Goal: Task Accomplishment & Management: Manage account settings

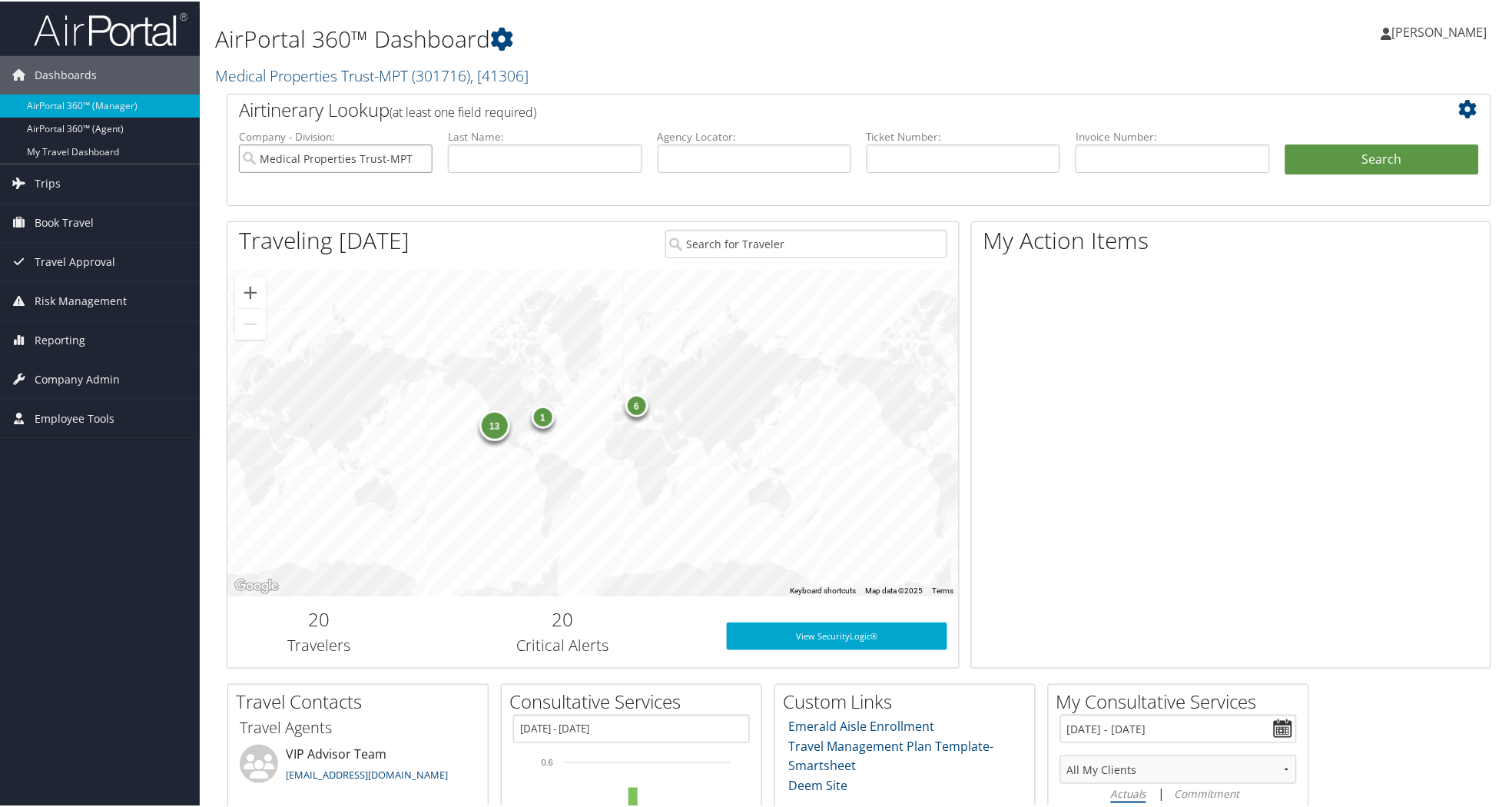
click at [416, 156] on input "Medical Properties Trust-MPT" at bounding box center [336, 157] width 194 height 29
click at [727, 164] on input "text" at bounding box center [754, 157] width 194 height 29
paste input "DN0Z97"
type input "DN0Z97"
click at [1335, 146] on button "Search" at bounding box center [1382, 158] width 194 height 30
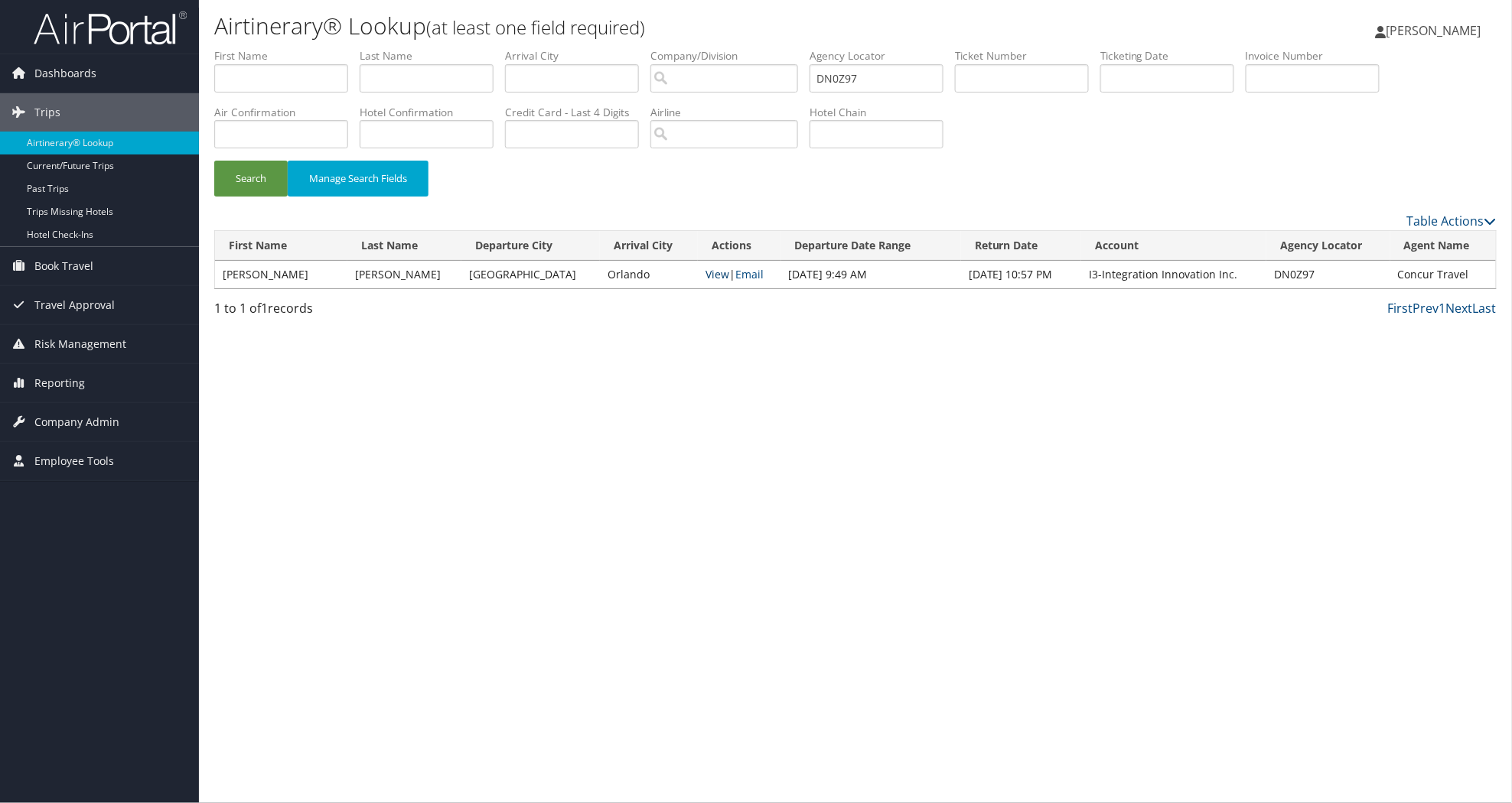
click at [705, 274] on link "View" at bounding box center [717, 274] width 24 height 15
drag, startPoint x: 931, startPoint y: 702, endPoint x: 951, endPoint y: 724, distance: 29.7
click at [951, 724] on div "Airtinerary® Lookup (at least one field required) Valerie Buckler Valerie Buckl…" at bounding box center [855, 401] width 1313 height 803
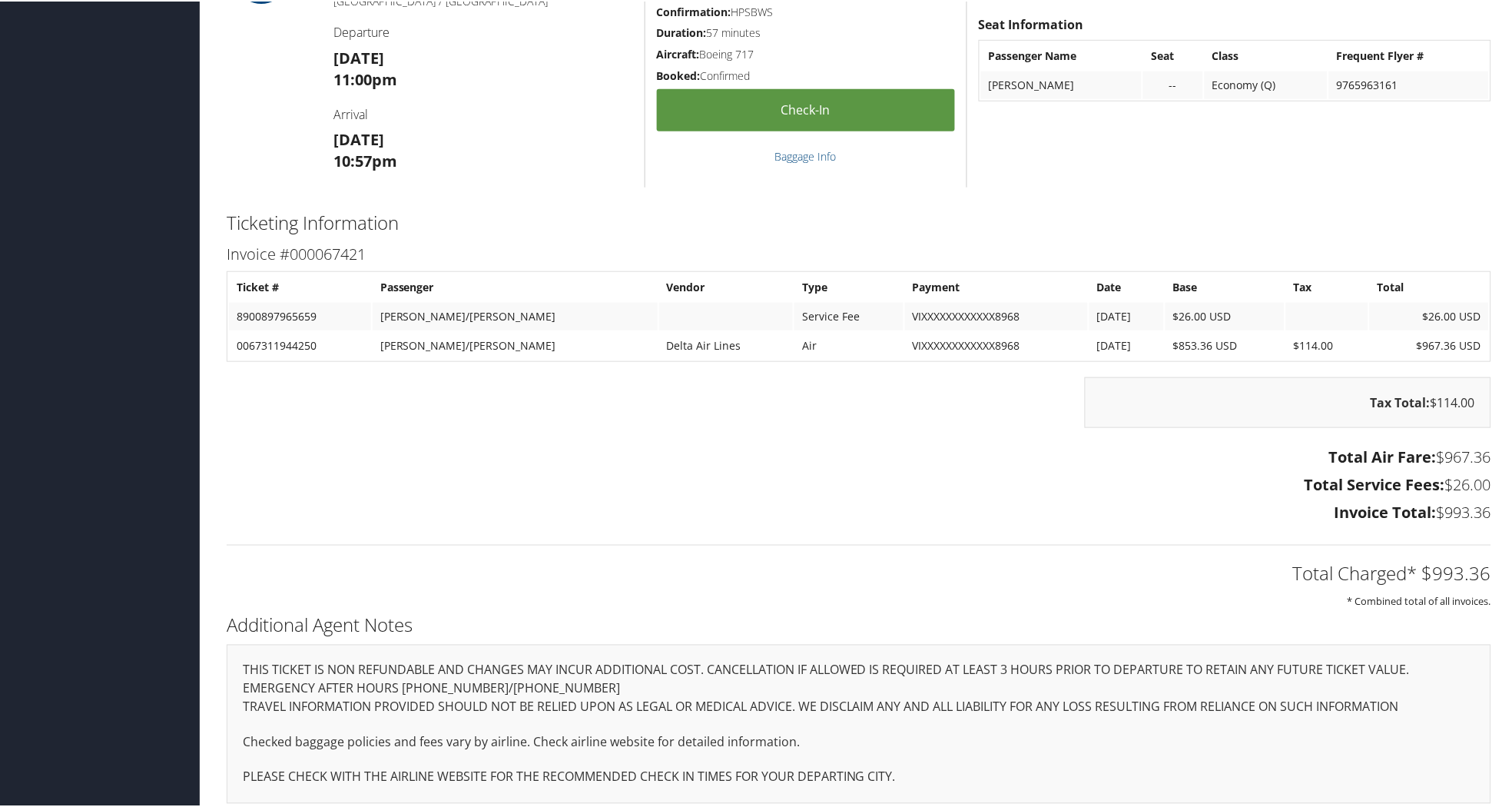
scroll to position [1979, 0]
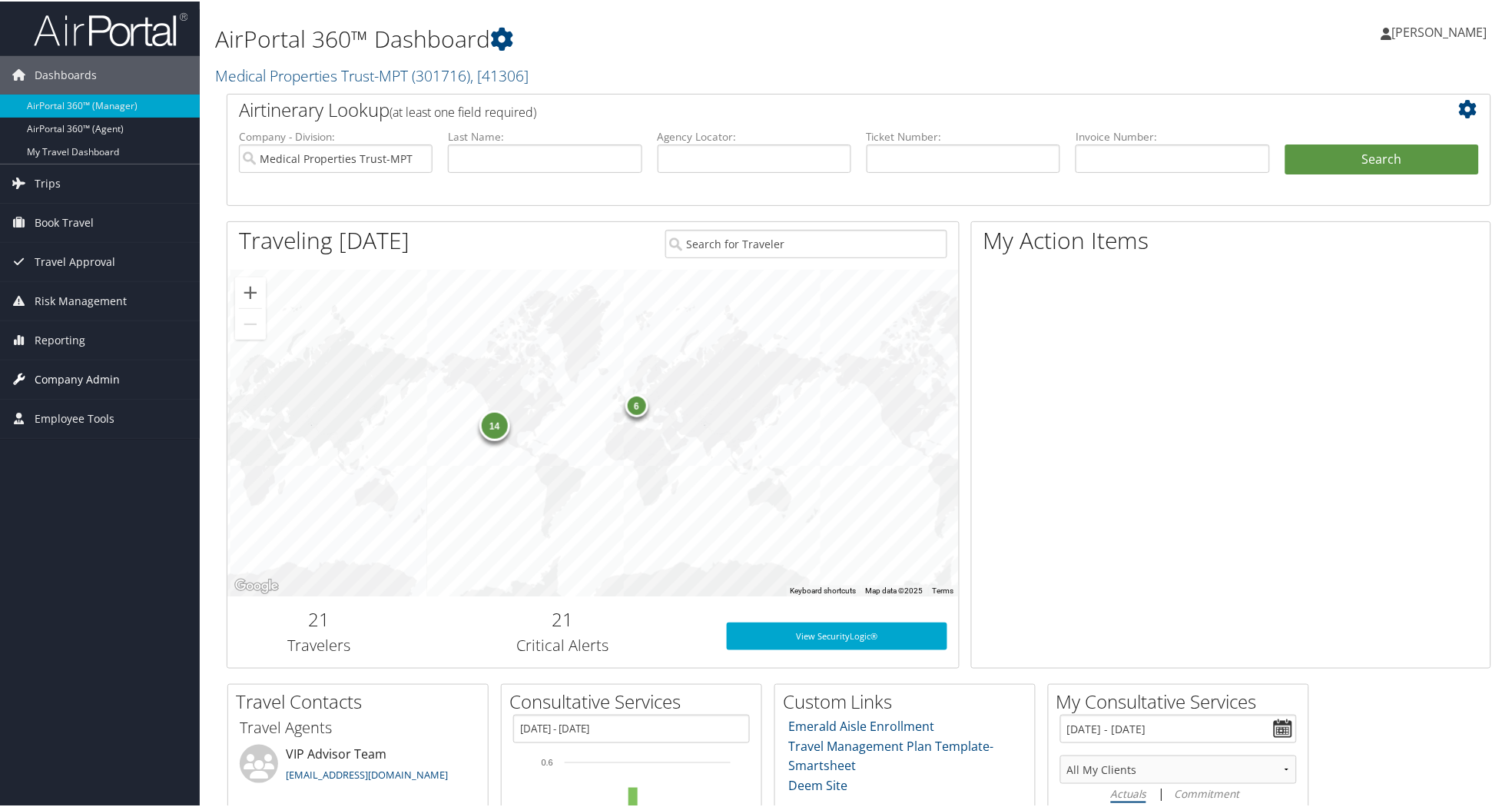
click at [92, 369] on span "Company Admin" at bounding box center [77, 378] width 85 height 39
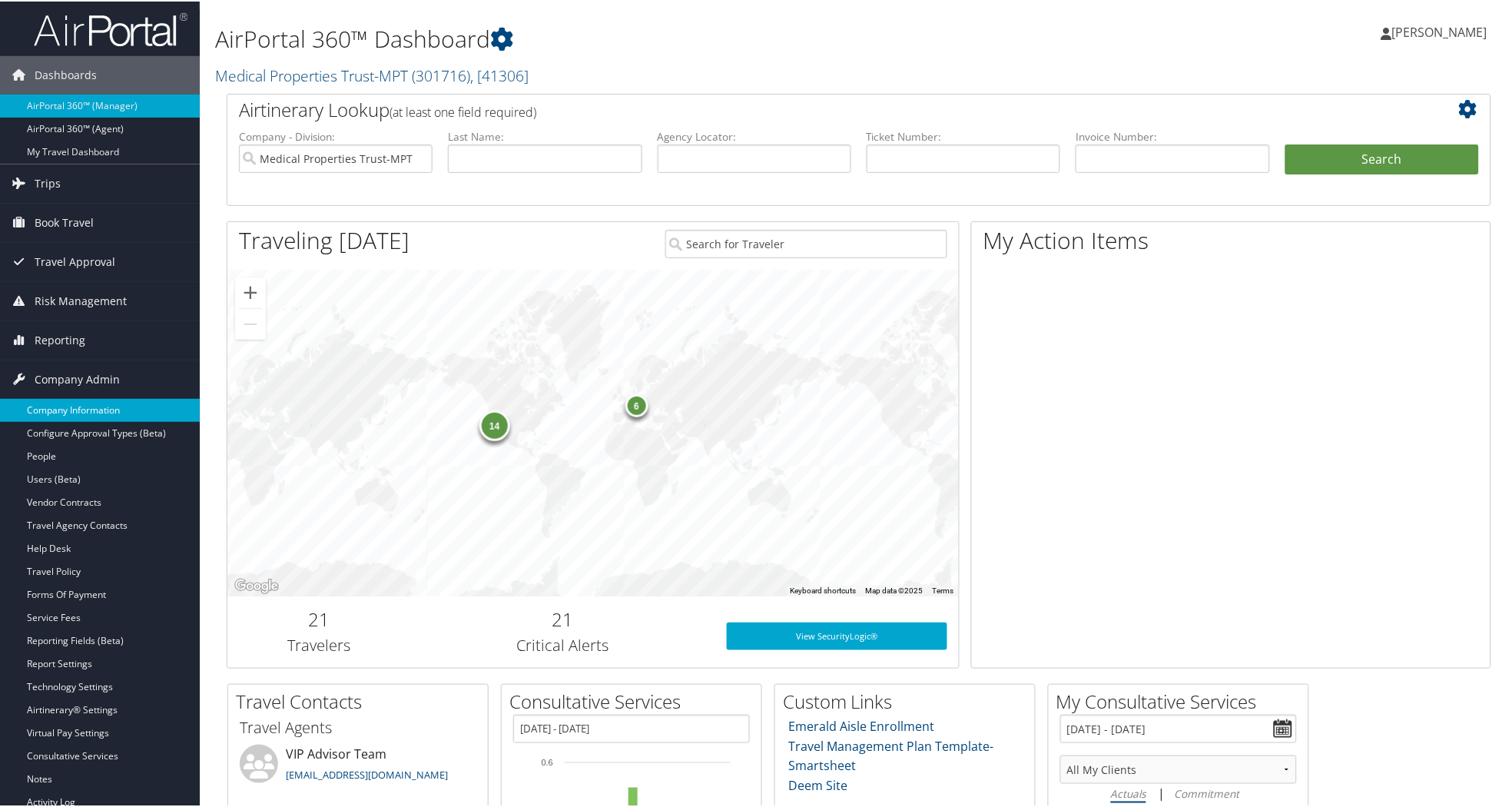
click at [73, 407] on link "Company Information" at bounding box center [99, 409] width 199 height 23
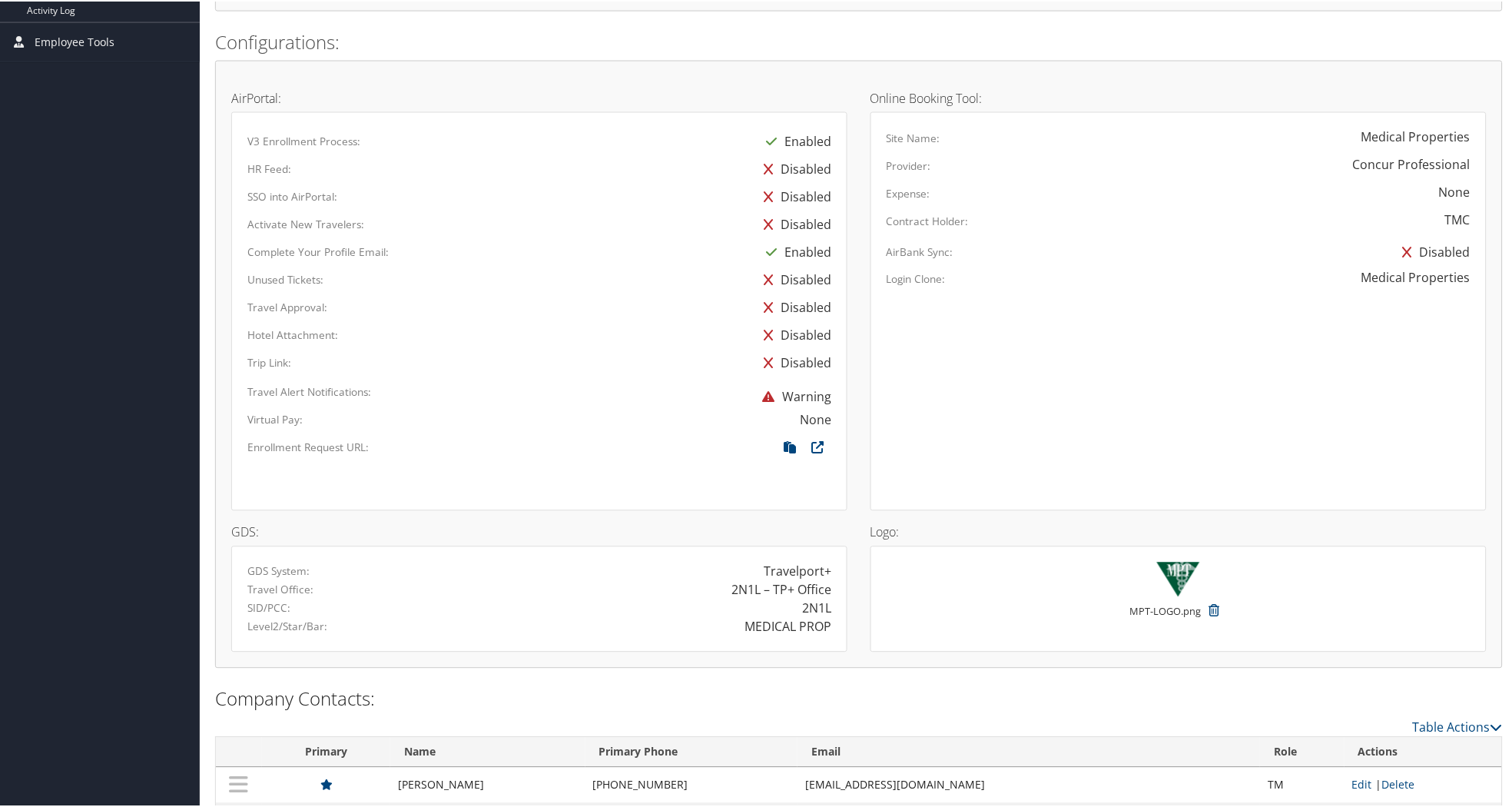
scroll to position [818, 0]
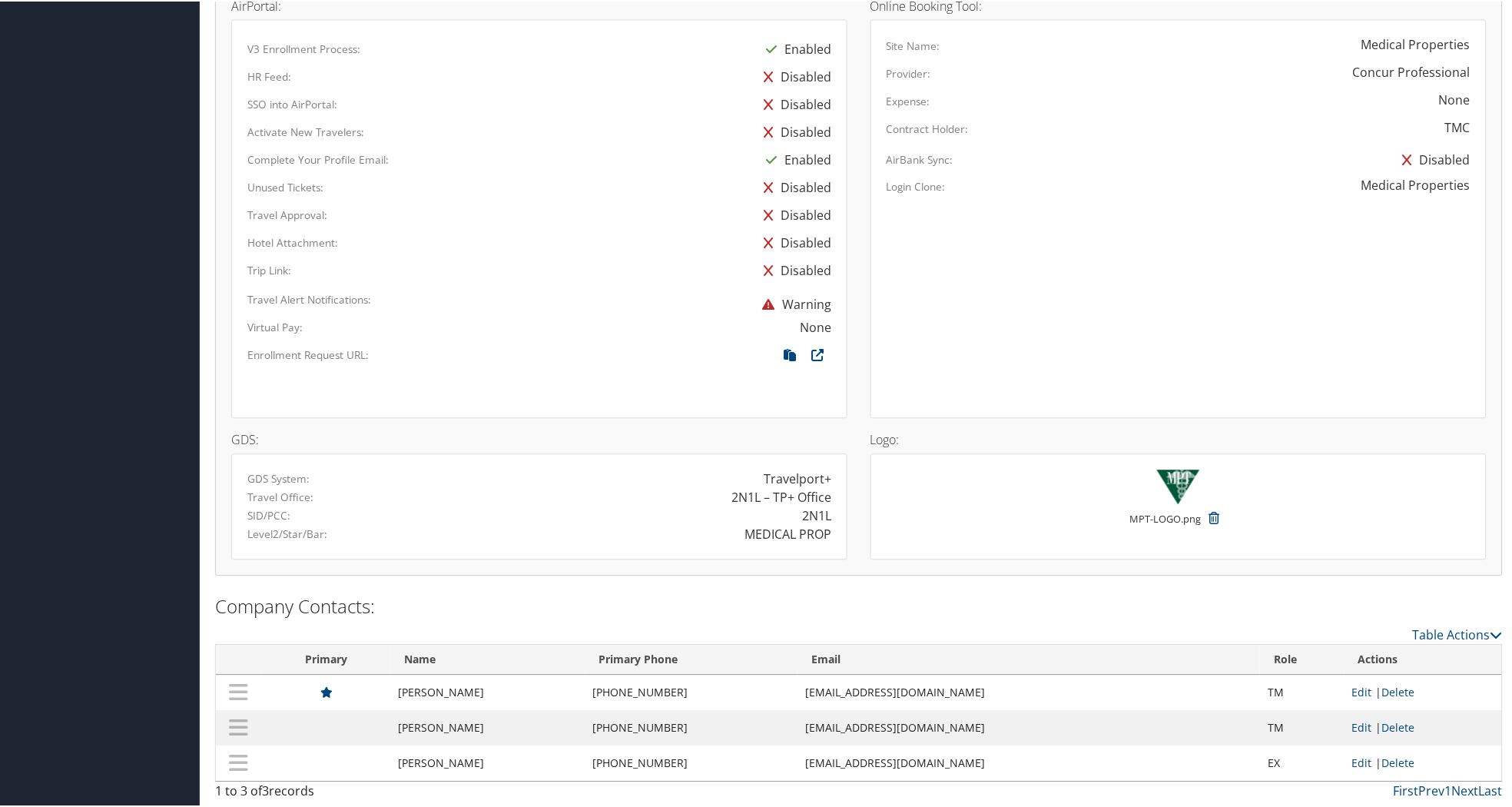
click at [992, 796] on div "First Prev 1 Next Last" at bounding box center [1024, 790] width 960 height 18
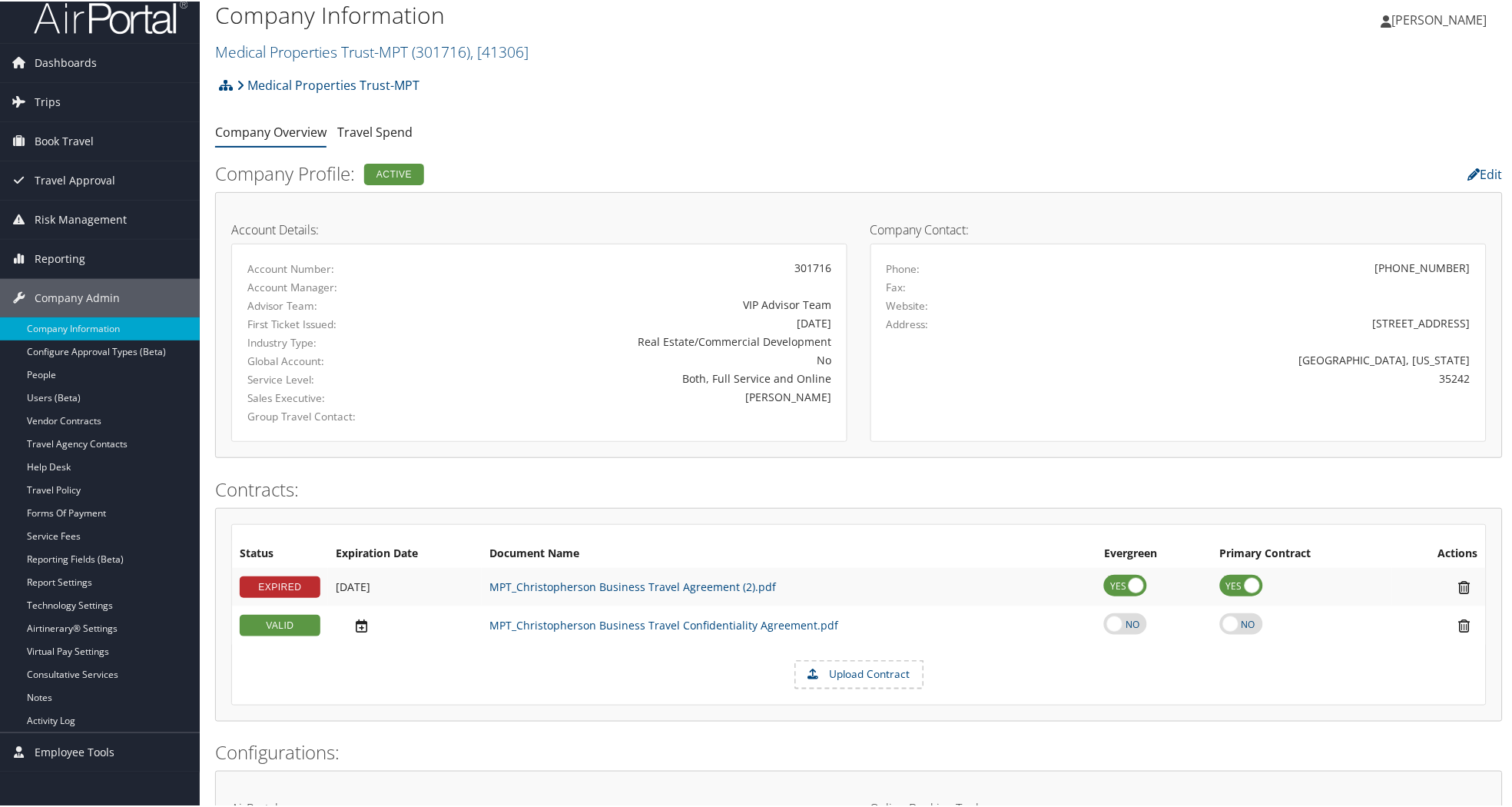
scroll to position [0, 0]
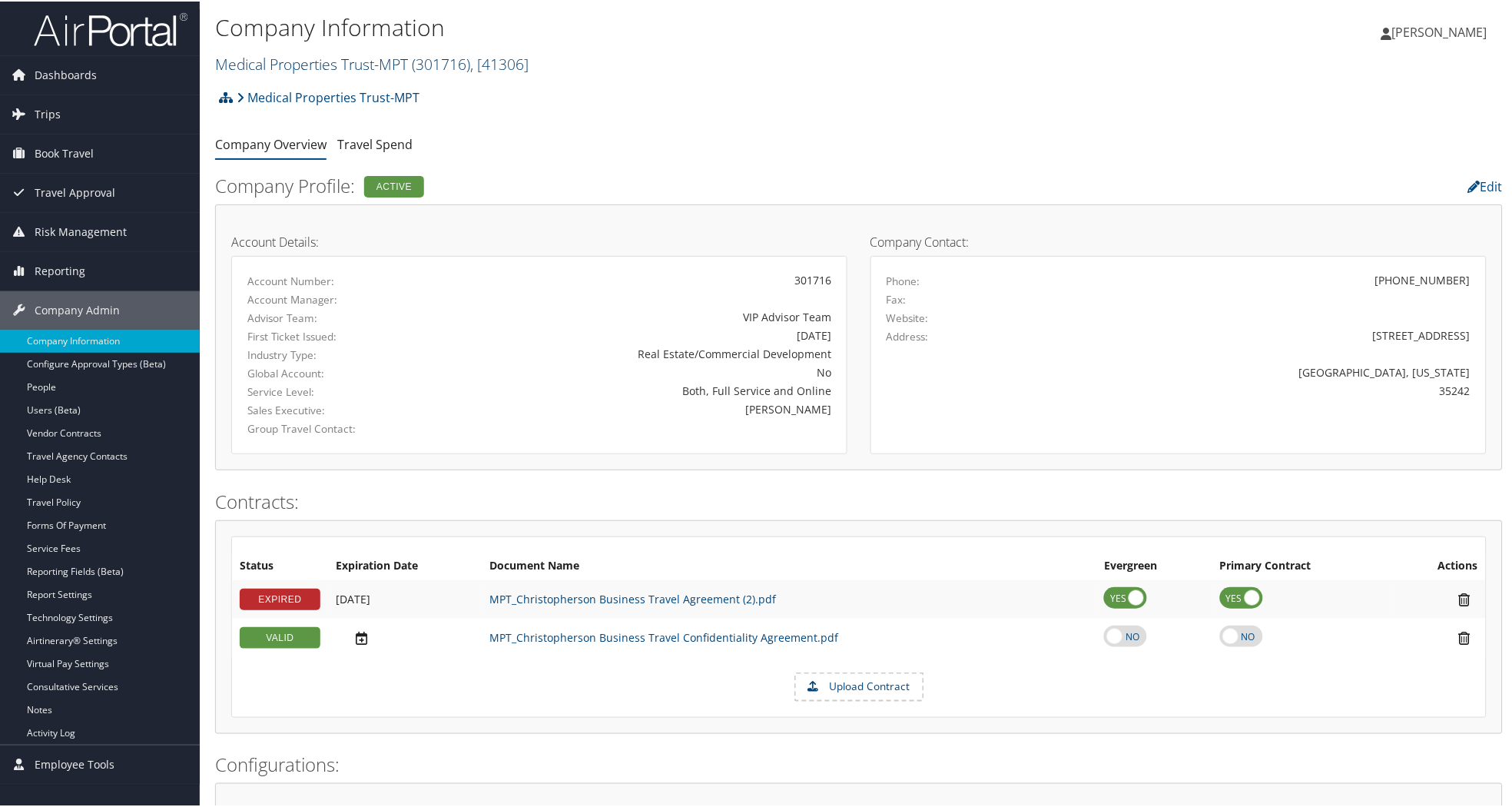
click at [306, 58] on link "Medical Properties Trust-MPT ( 301716 ) , [ 41306 ]" at bounding box center [372, 62] width 314 height 21
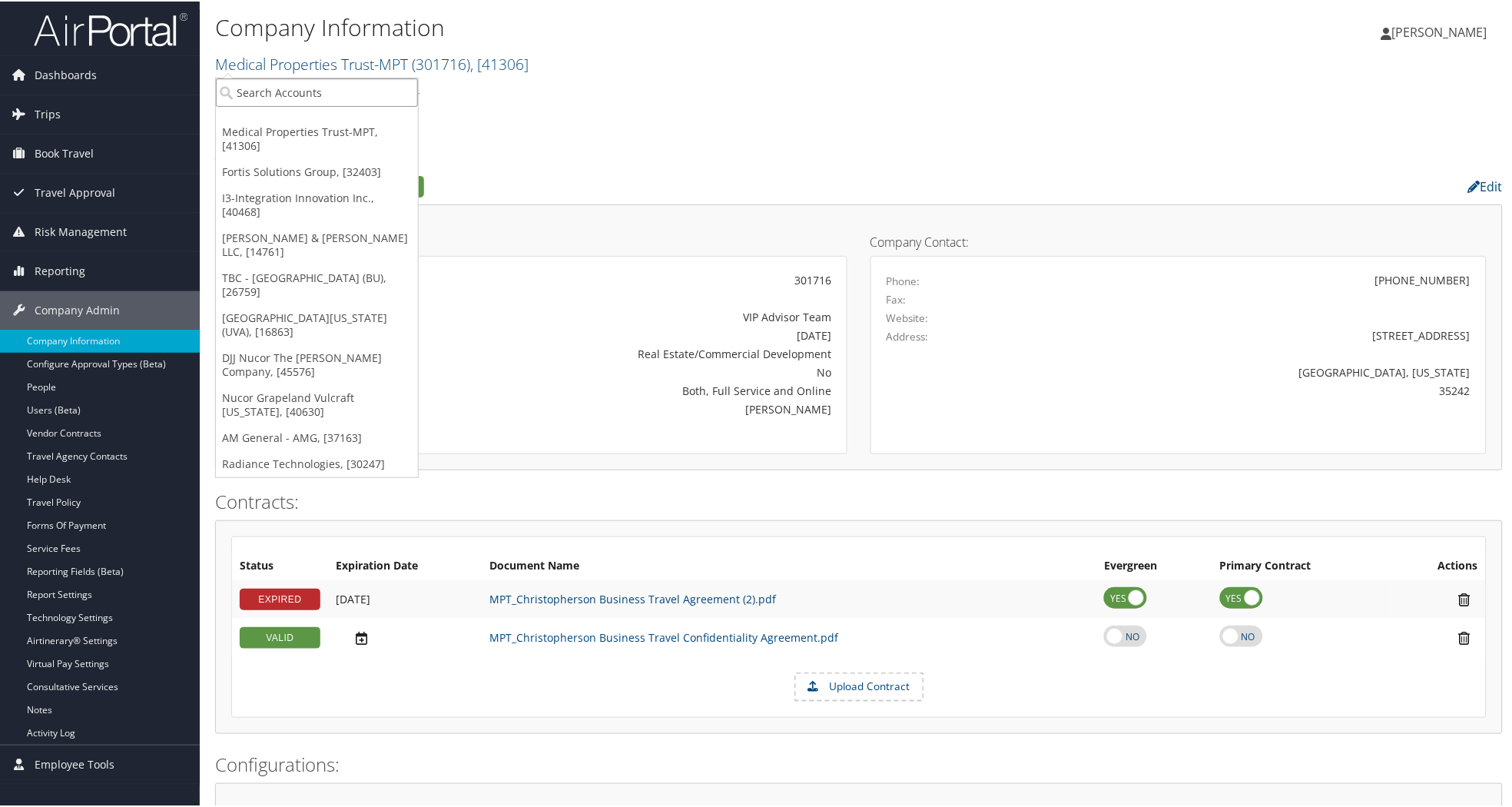
click at [332, 94] on input "search" at bounding box center [317, 91] width 202 height 29
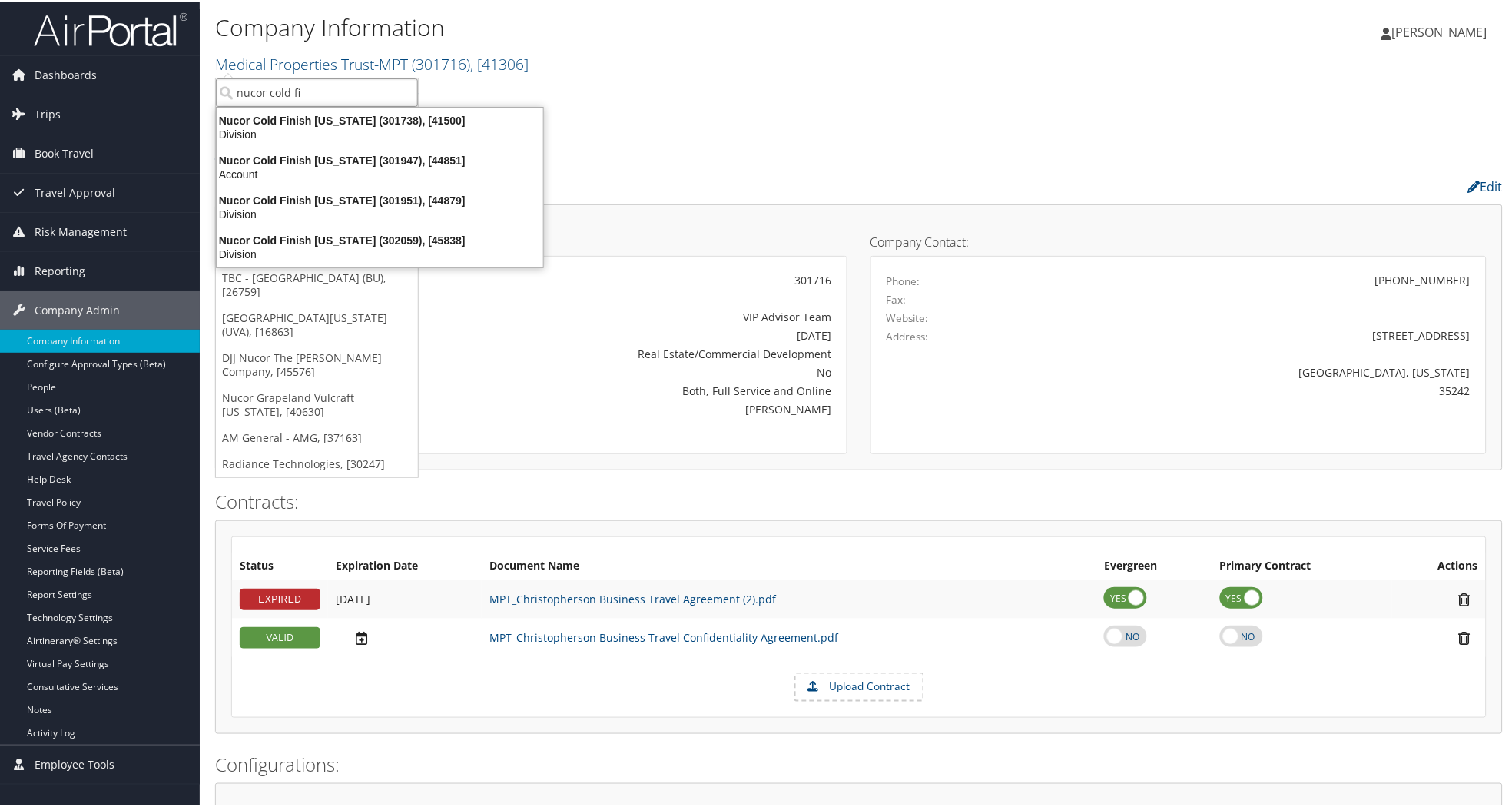
type input "nucor cold fin"
click at [337, 117] on div "Nucor Cold Finish [US_STATE] (301738), [41500]" at bounding box center [380, 119] width 345 height 14
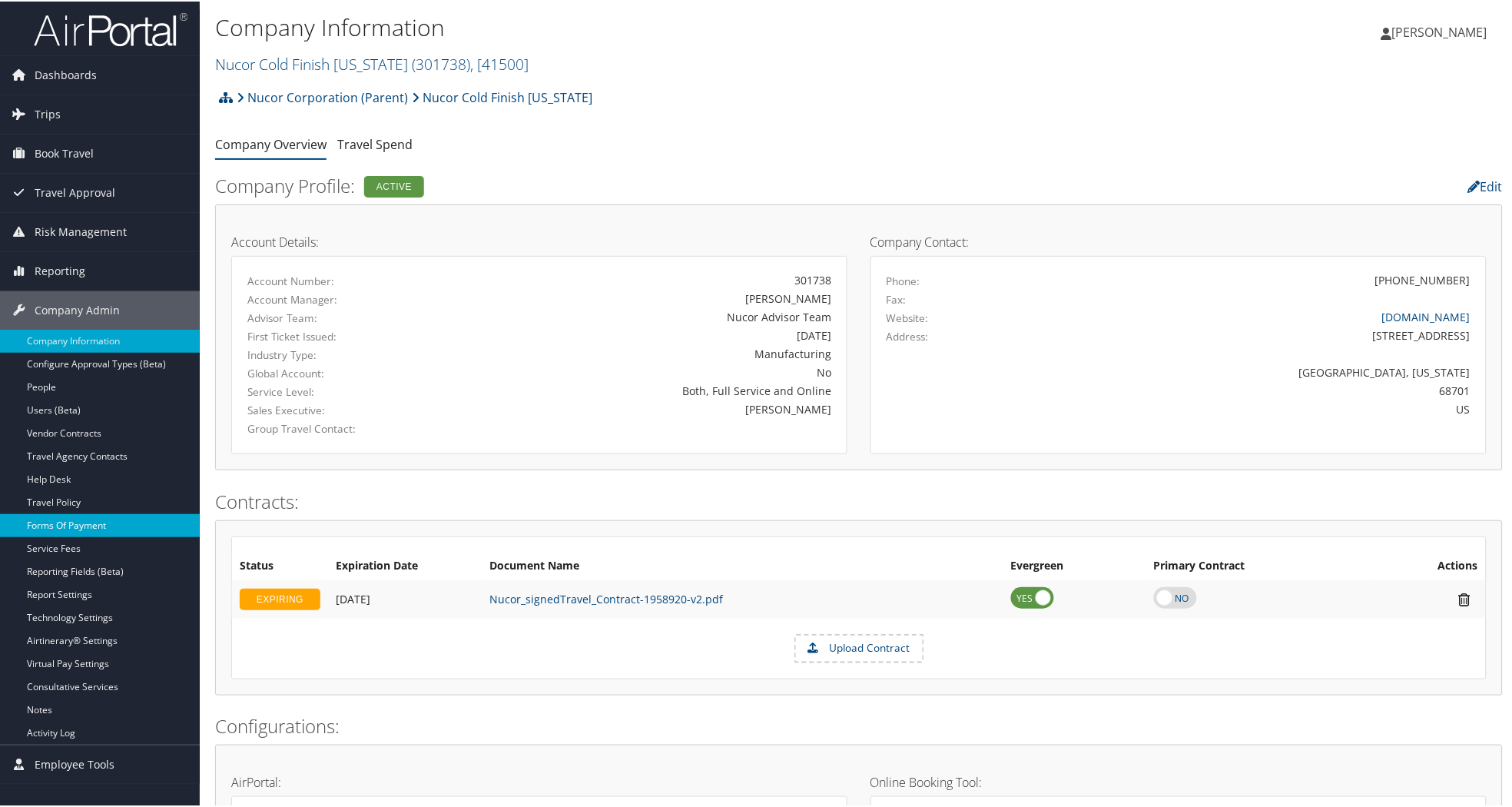
click at [95, 520] on link "Forms Of Payment" at bounding box center [99, 524] width 199 height 23
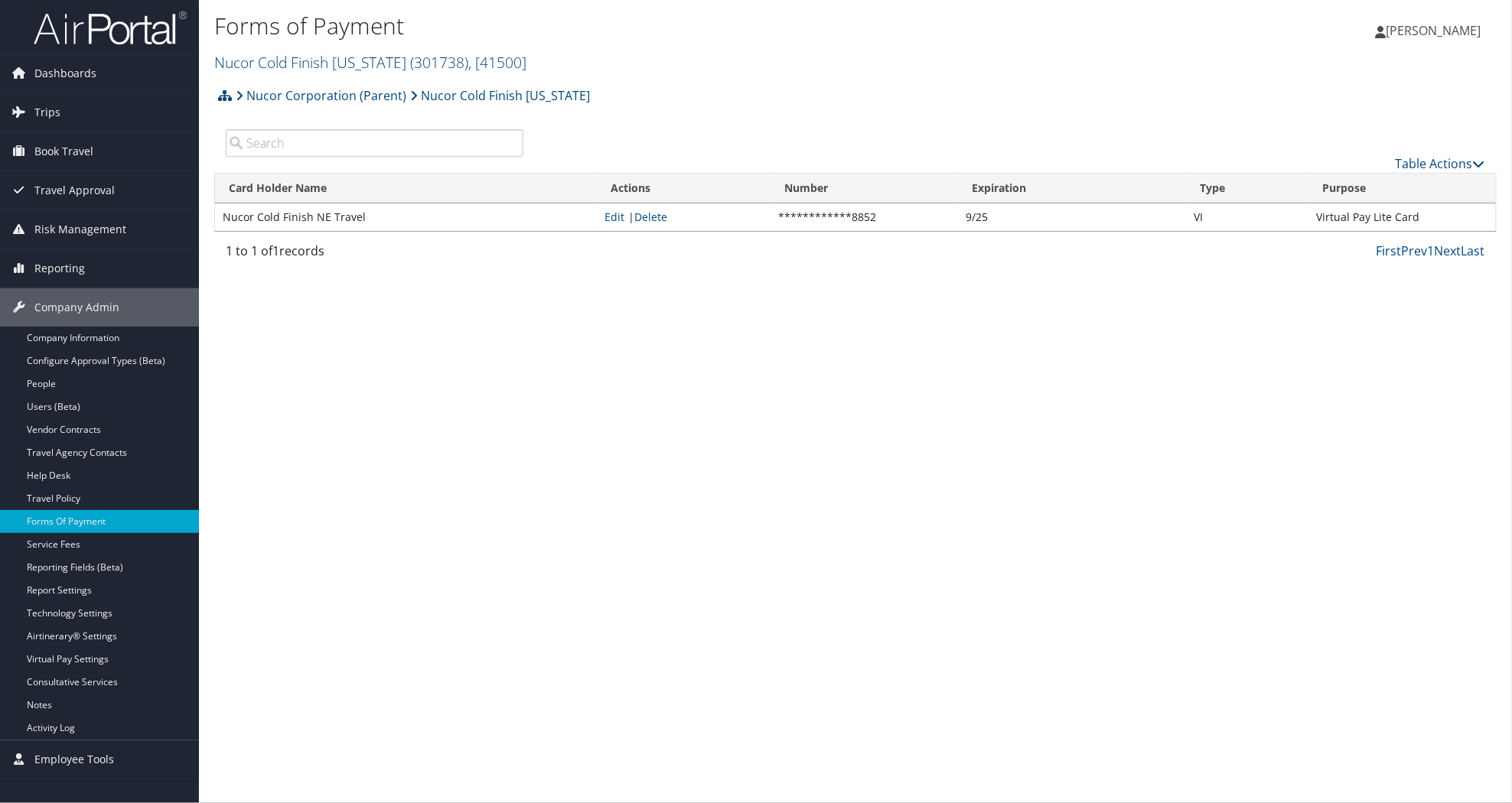
click at [315, 57] on link "Nucor Cold Finish Nebraska ( 301738 ) , [ 41500 ]" at bounding box center [370, 62] width 312 height 20
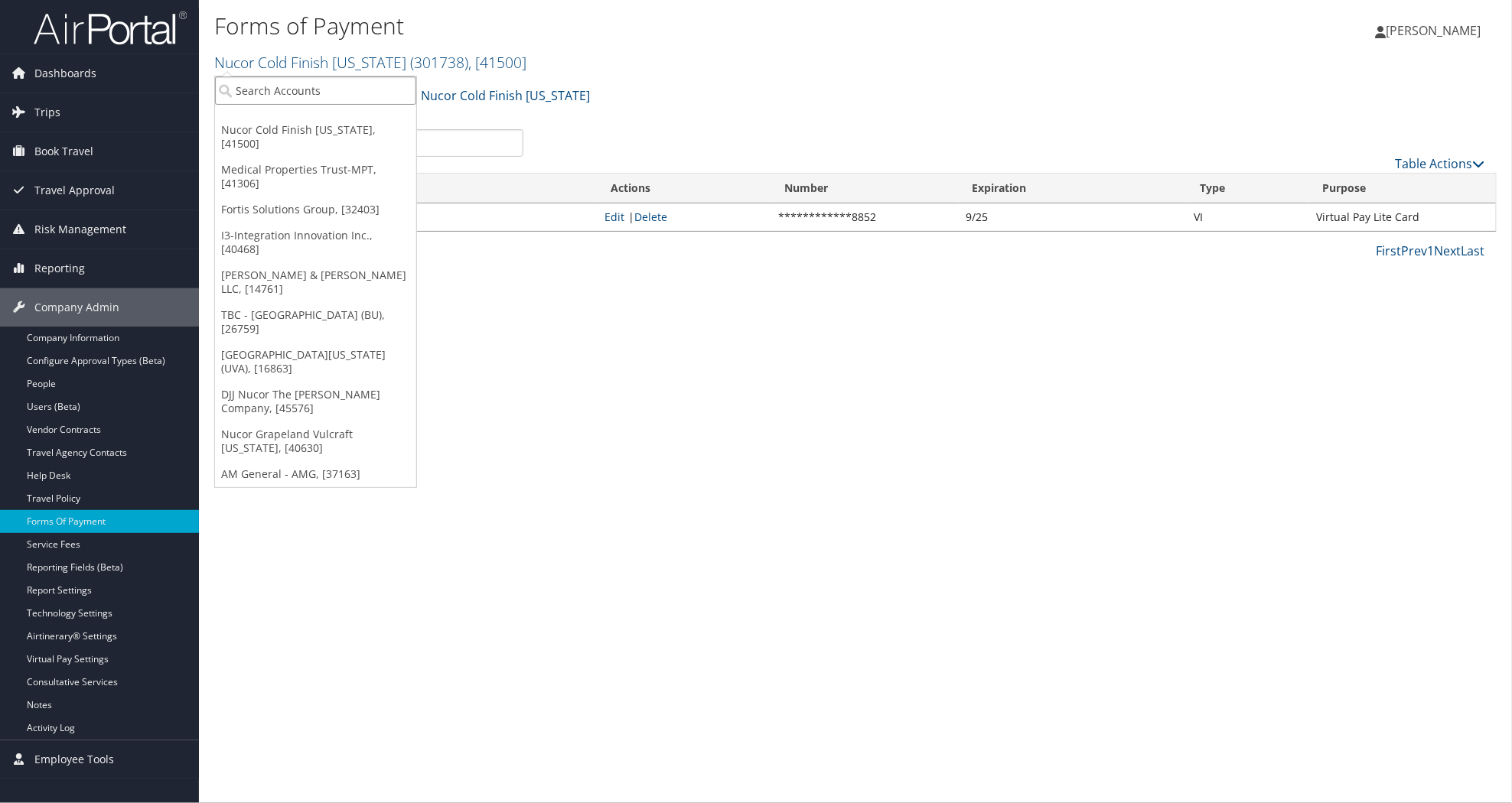
click at [324, 82] on input "search" at bounding box center [315, 91] width 201 height 29
type input "elior"
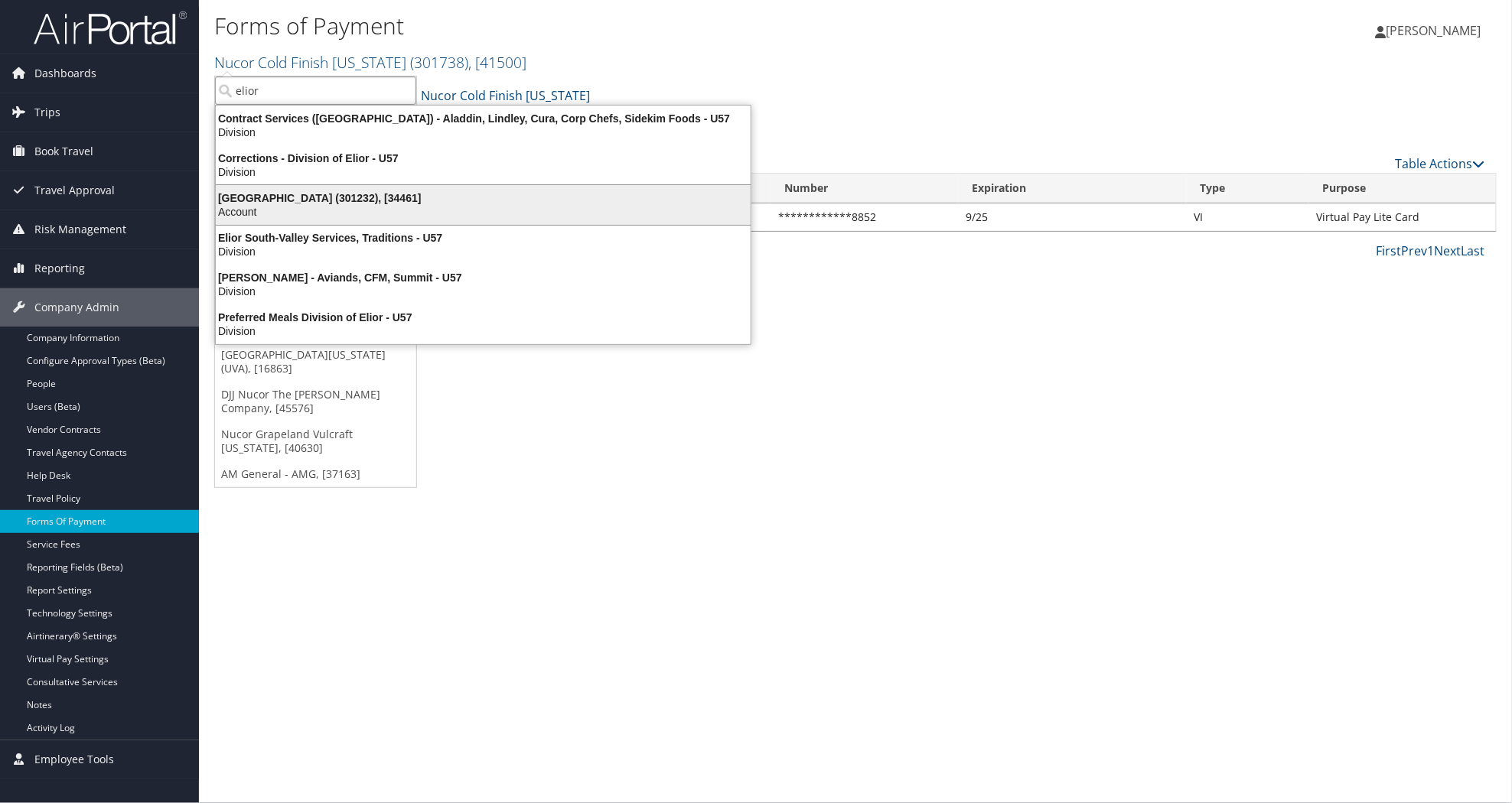
click at [293, 203] on div "Elior North America (301232), [34461]" at bounding box center [483, 198] width 553 height 14
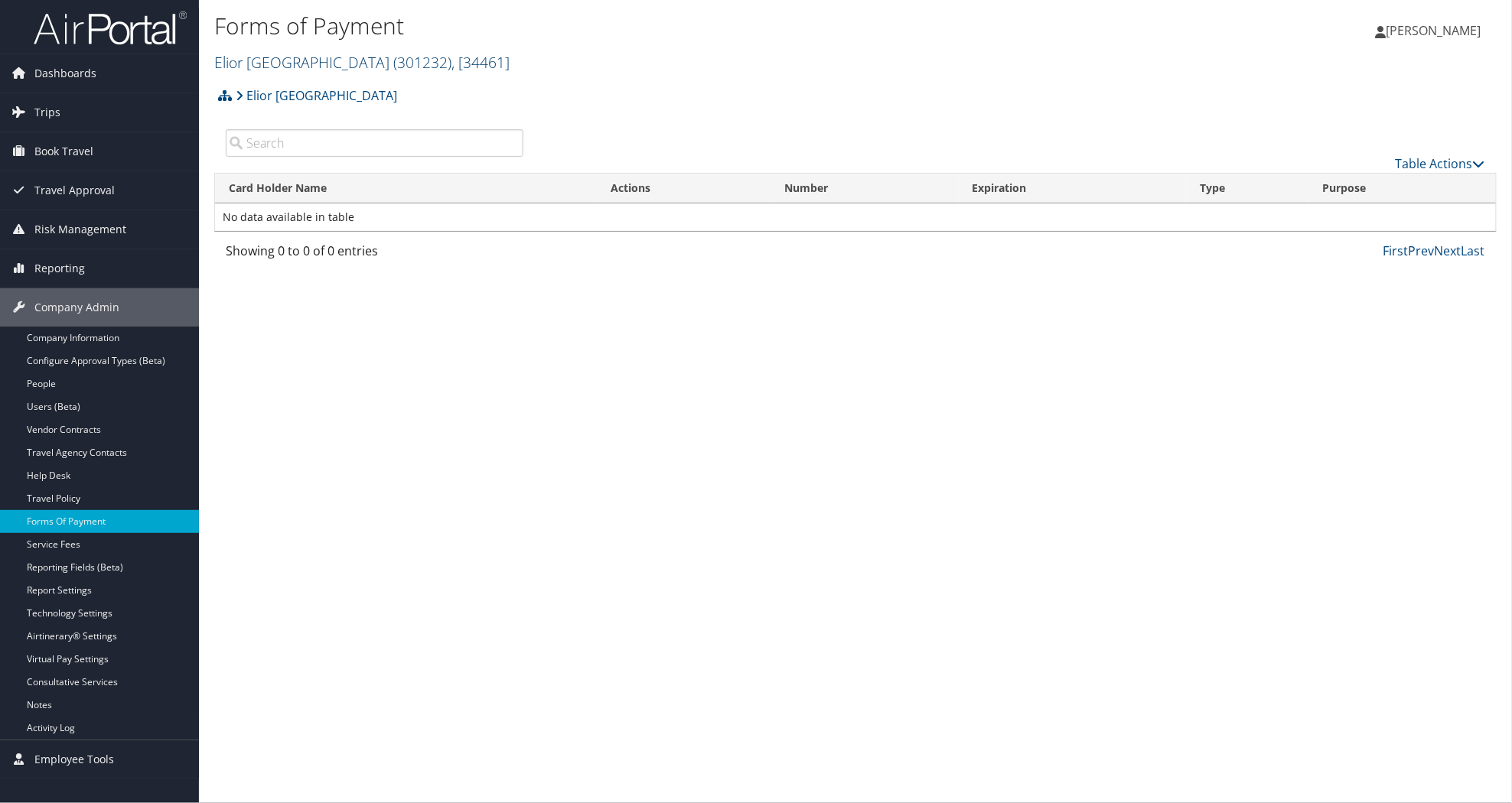
click at [276, 60] on link "Elior North America ( 301232 ) , [ 34461 ]" at bounding box center [361, 62] width 295 height 20
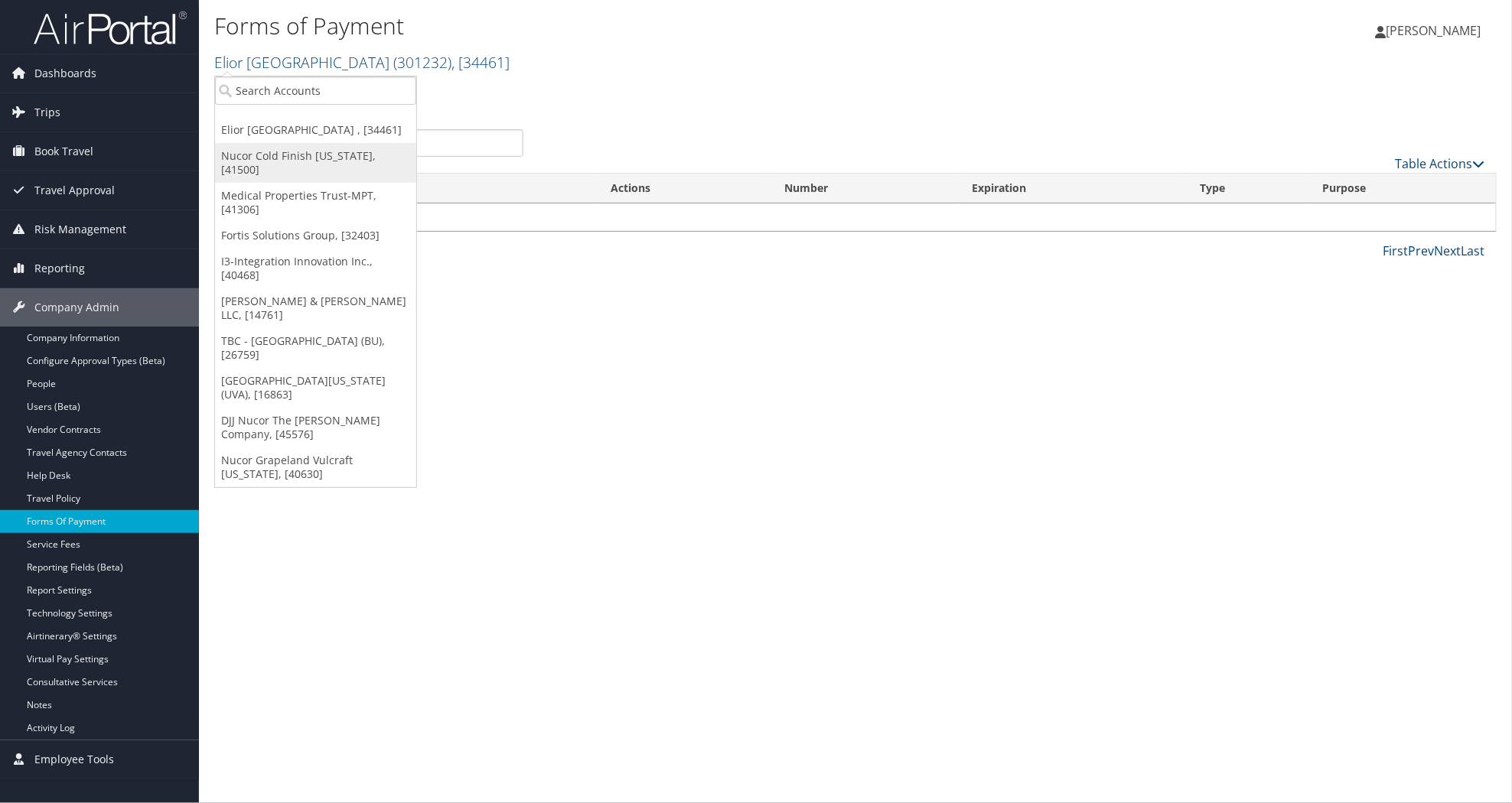
click at [303, 144] on link "Nucor Cold Finish [US_STATE], [41500]" at bounding box center [315, 163] width 201 height 40
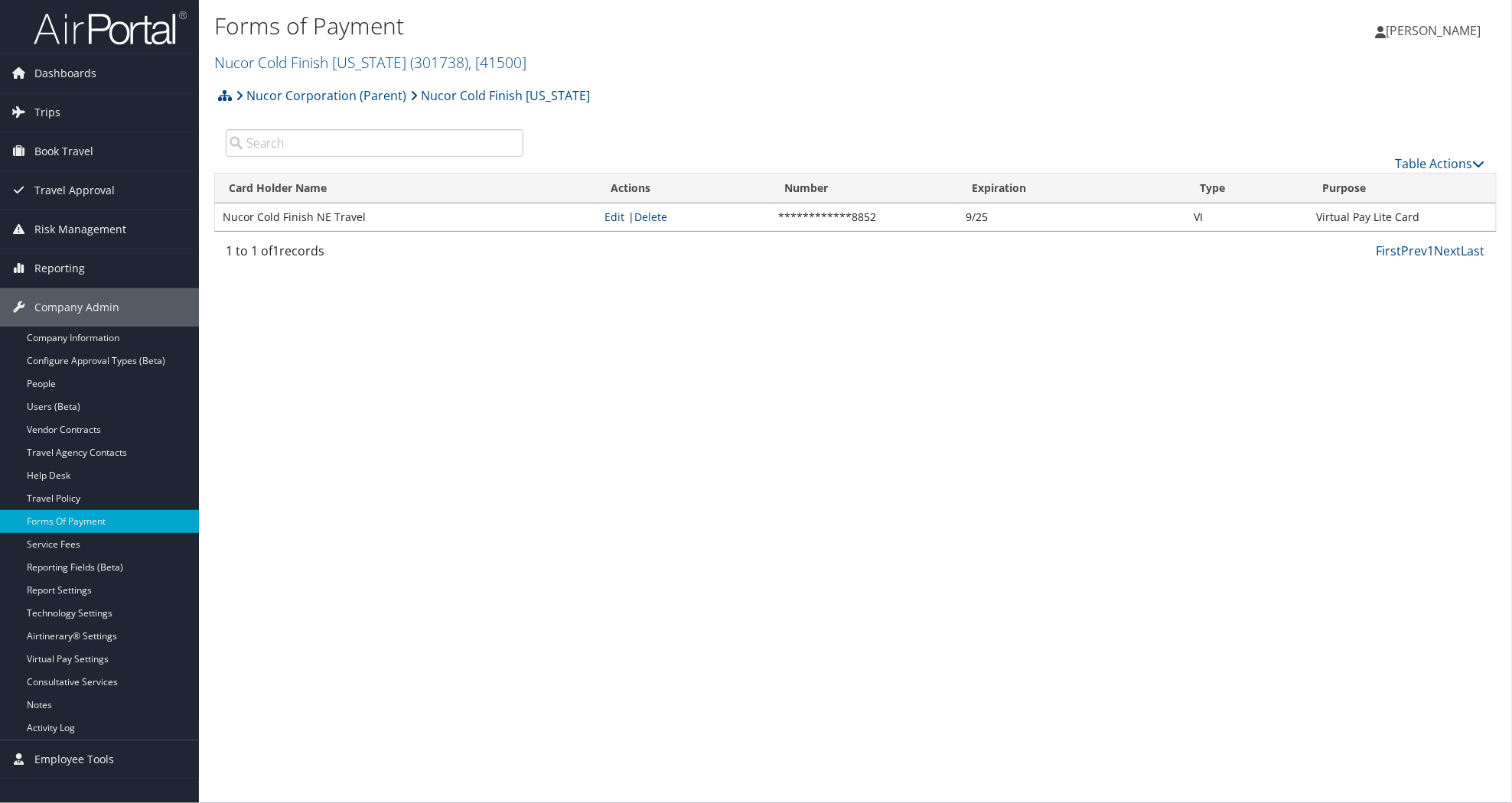
click at [618, 215] on link "Edit" at bounding box center [615, 217] width 20 height 15
select select "15"
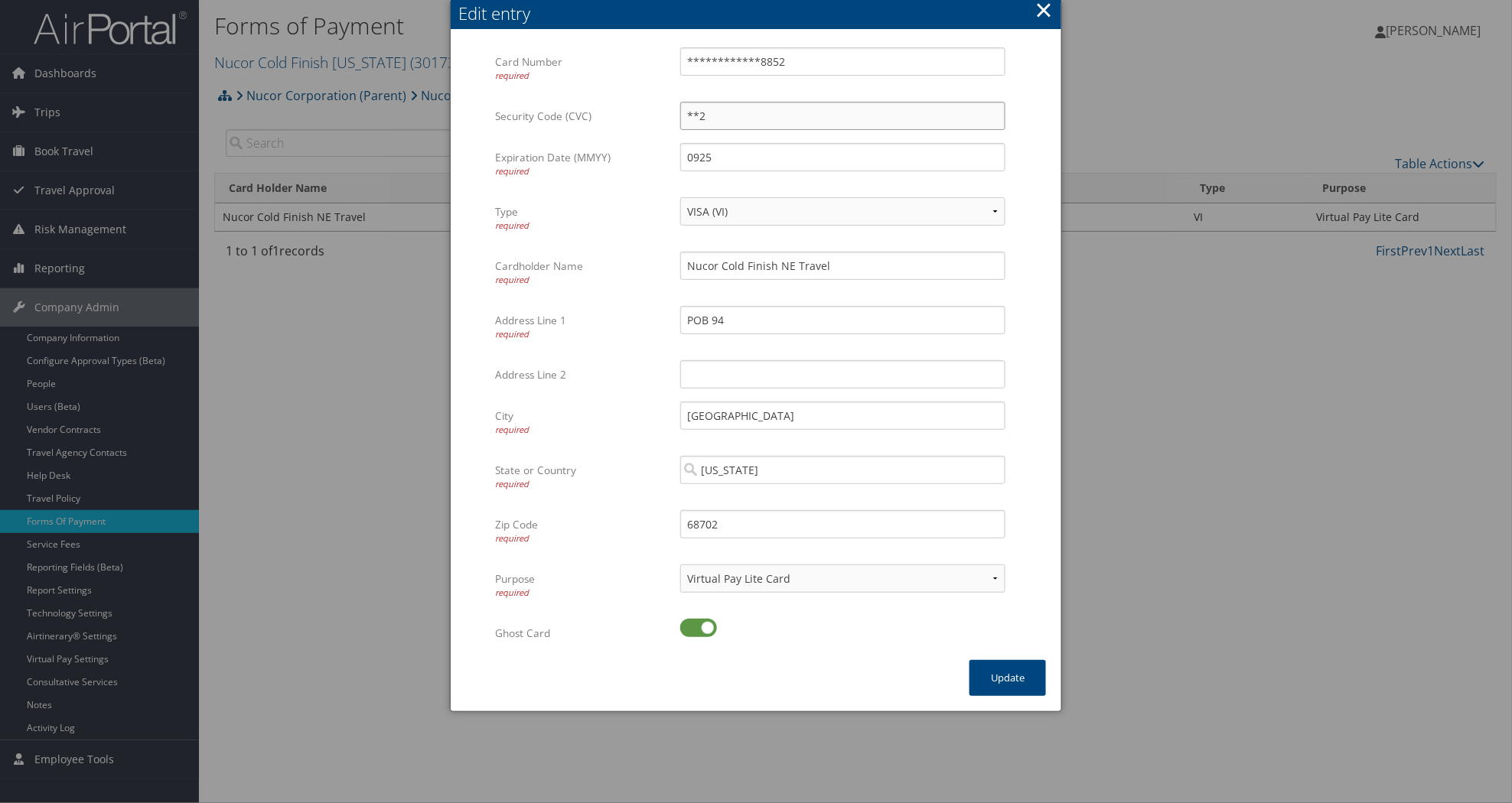
click at [789, 113] on input "**2" at bounding box center [843, 116] width 325 height 29
type input "*"
type input "057"
click at [1029, 198] on form "**********" at bounding box center [756, 354] width 580 height 613
click at [819, 158] on input "0925" at bounding box center [843, 157] width 325 height 29
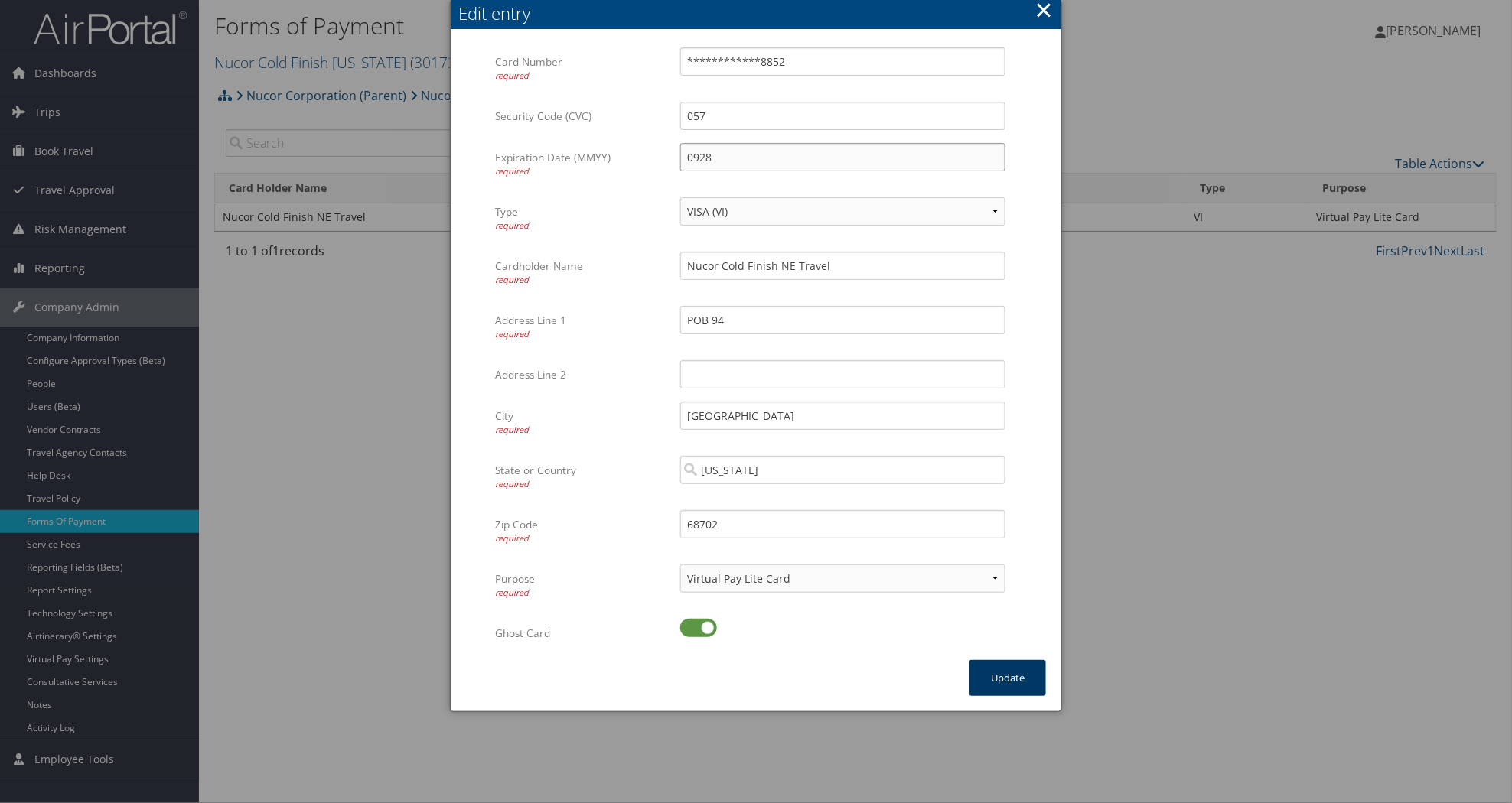
type input "0928"
click at [1024, 676] on button "Update" at bounding box center [1008, 678] width 77 height 36
